Goal: Find specific page/section: Find specific page/section

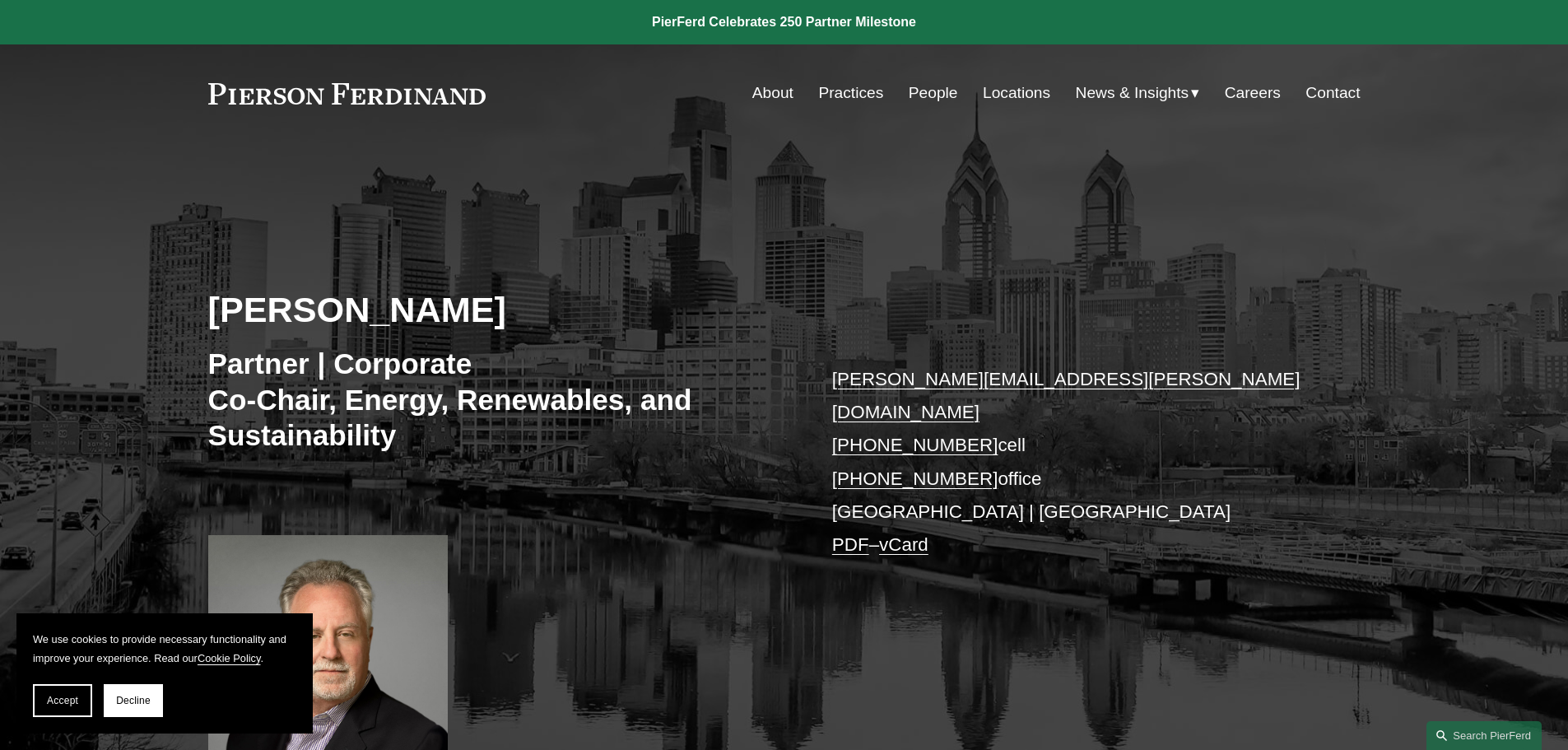
click at [761, 86] on link "About" at bounding box center [773, 93] width 41 height 31
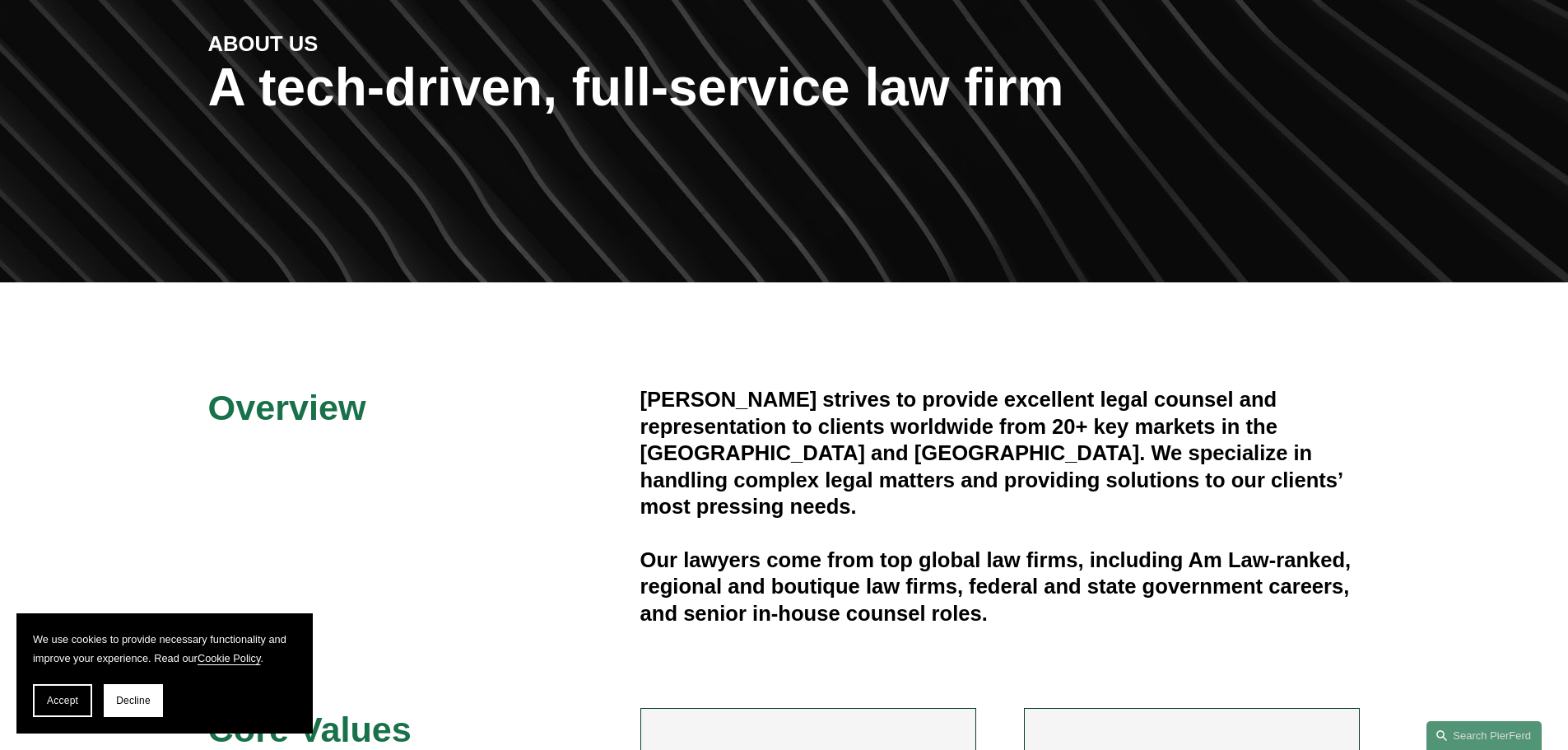
scroll to position [247, 0]
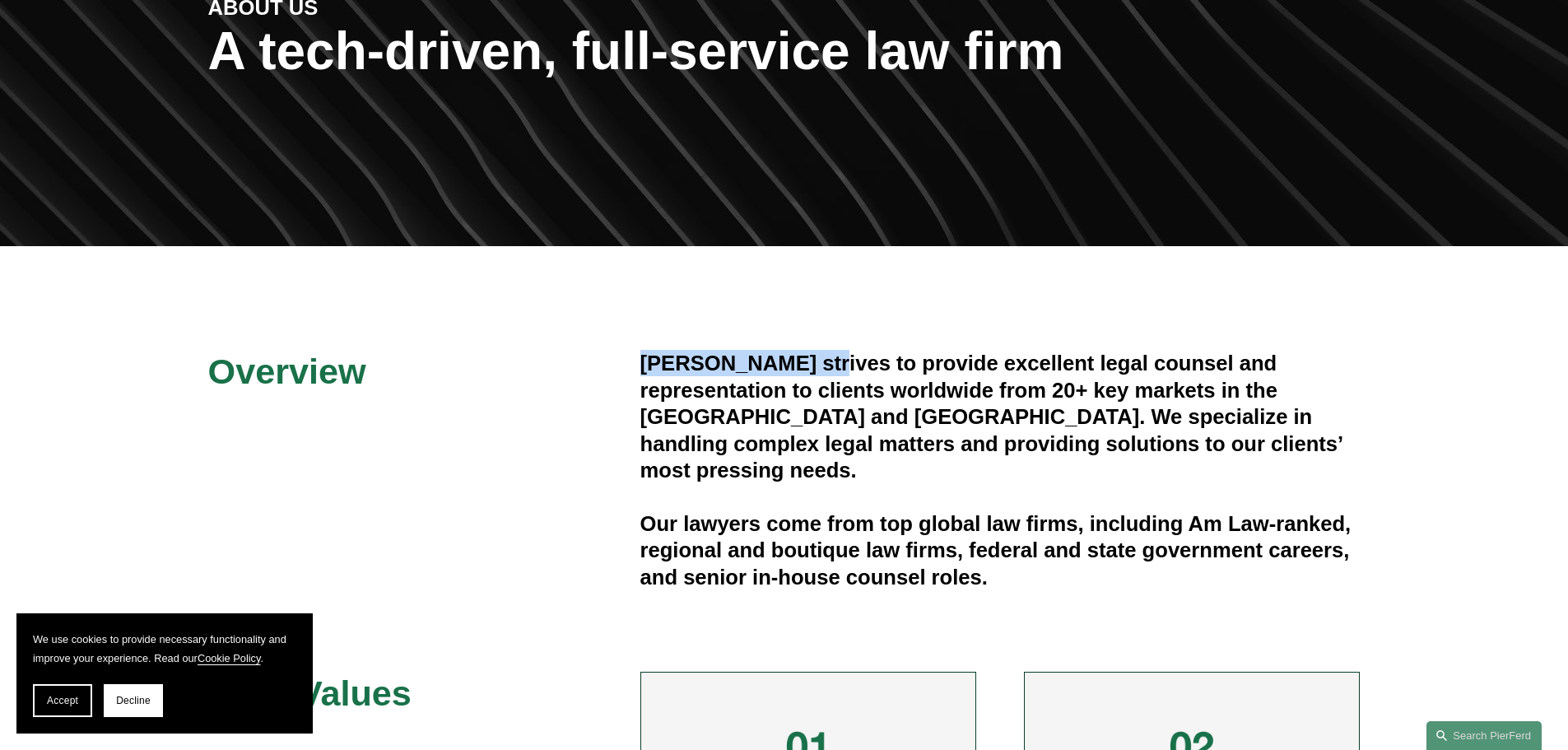
drag, startPoint x: 635, startPoint y: 364, endPoint x: 821, endPoint y: 371, distance: 186.1
click at [821, 371] on div "Overview [PERSON_NAME] strives to provide excellent legal counsel and represent…" at bounding box center [784, 734] width 1568 height 769
copy h4 "[PERSON_NAME]"
